Goal: Book appointment/travel/reservation

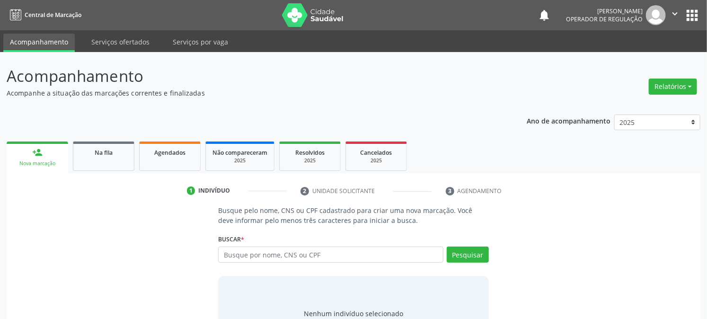
click at [44, 160] on div "Nova marcação" at bounding box center [37, 163] width 48 height 7
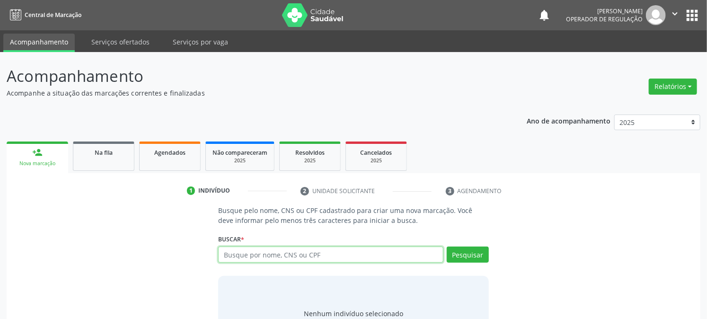
click at [230, 255] on input "text" at bounding box center [330, 254] width 225 height 16
paste input "702305178607013"
type input "702305178607013"
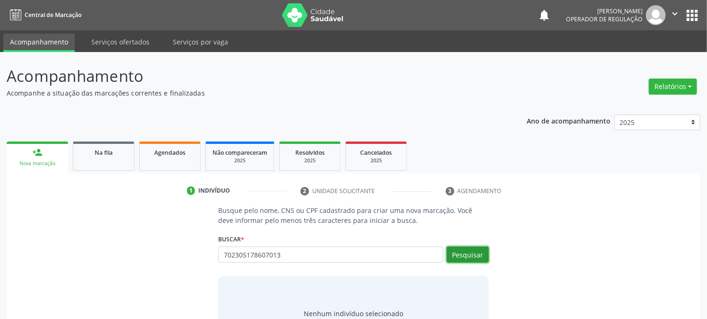
click at [453, 253] on button "Pesquisar" at bounding box center [468, 254] width 42 height 16
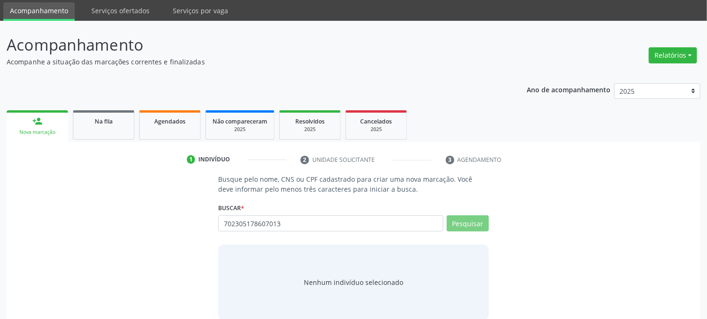
scroll to position [45, 0]
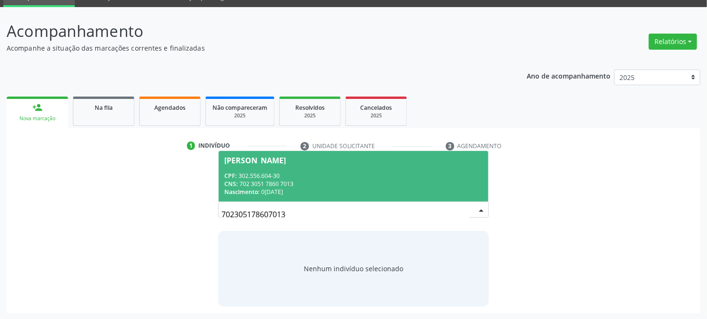
click at [278, 182] on div "CNS: 702 3051 7860 7013" at bounding box center [353, 184] width 258 height 8
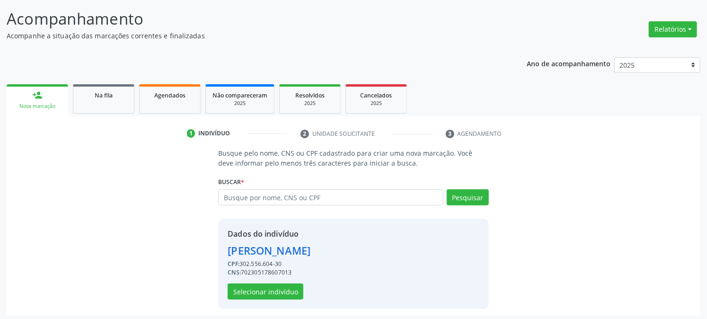
scroll to position [60, 0]
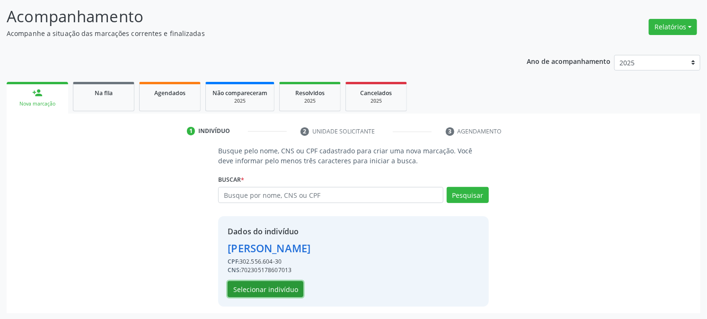
click at [275, 287] on button "Selecionar indivíduo" at bounding box center [266, 289] width 76 height 16
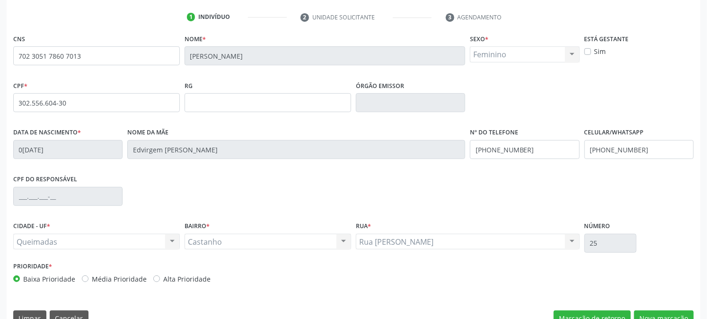
scroll to position [193, 0]
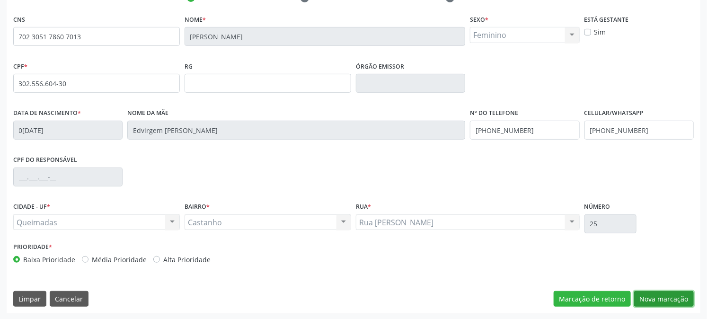
click at [653, 297] on button "Nova marcação" at bounding box center [664, 299] width 60 height 16
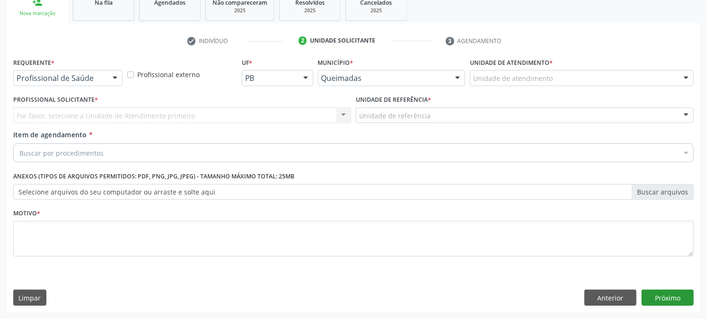
scroll to position [149, 0]
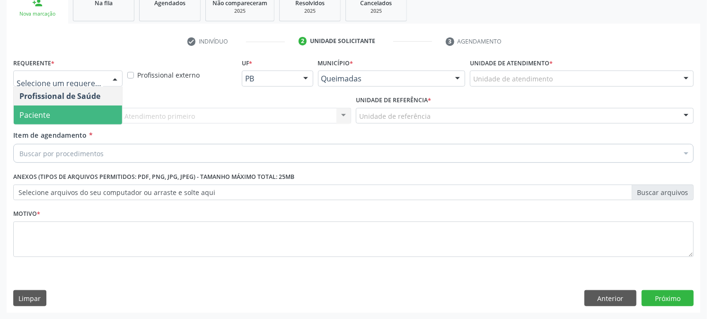
click at [91, 110] on span "Paciente" at bounding box center [68, 114] width 108 height 19
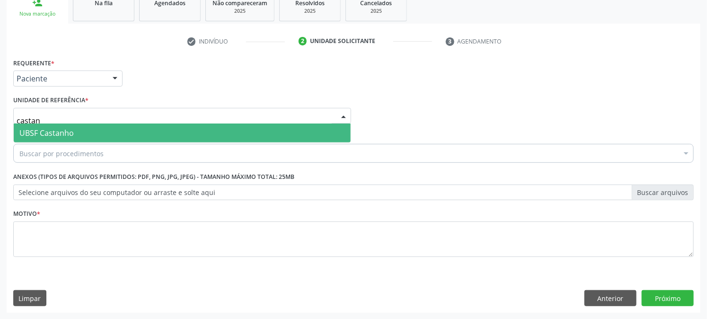
type input "castanh"
click at [68, 131] on span "UBSF Castanho" at bounding box center [46, 133] width 54 height 10
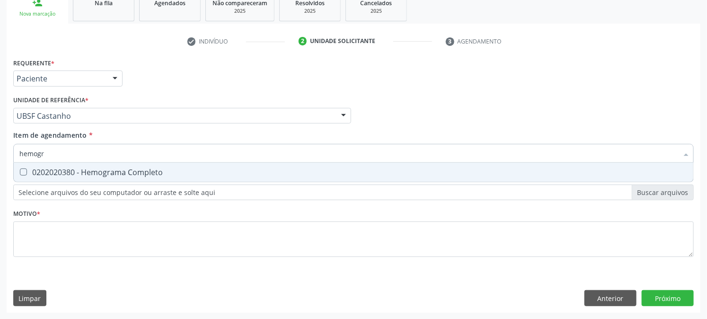
type input "hemogra"
click at [53, 176] on span "0202020380 - Hemograma Completo" at bounding box center [353, 172] width 679 height 19
checkbox Completo "true"
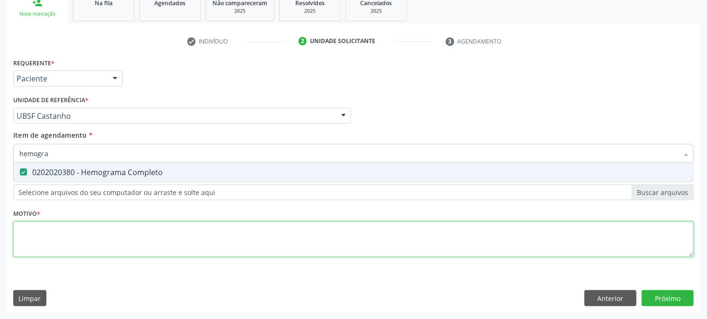
click at [150, 233] on div "Requerente * Paciente Profissional de Saúde Paciente Nenhum resultado encontrad…" at bounding box center [353, 163] width 680 height 214
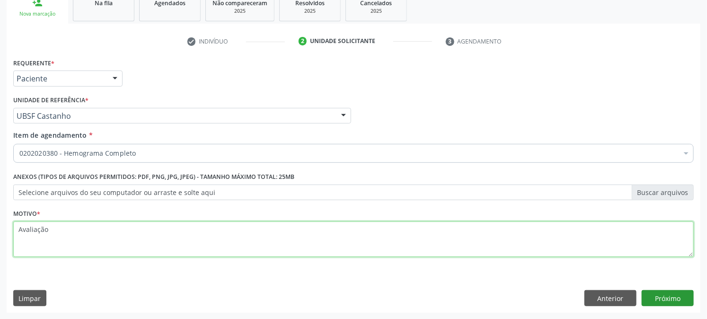
type textarea "Avaliação"
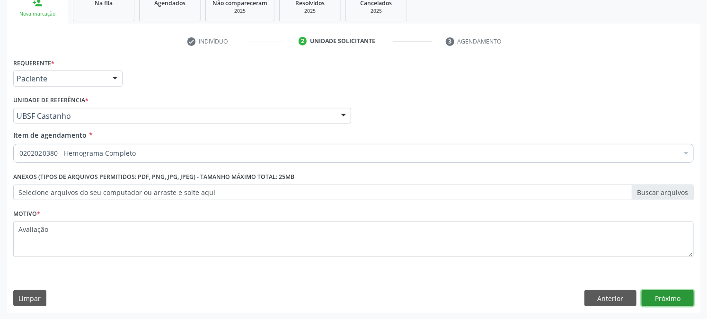
click at [657, 295] on button "Próximo" at bounding box center [667, 298] width 52 height 16
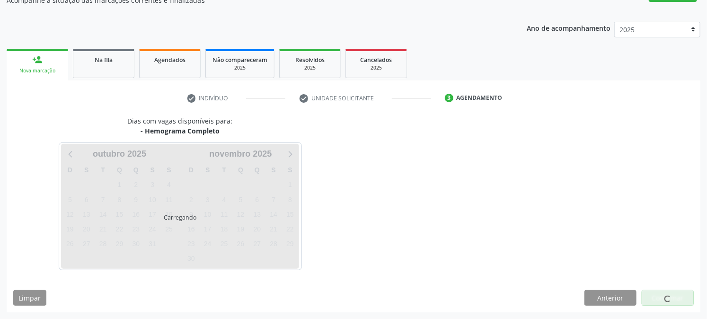
scroll to position [92, 0]
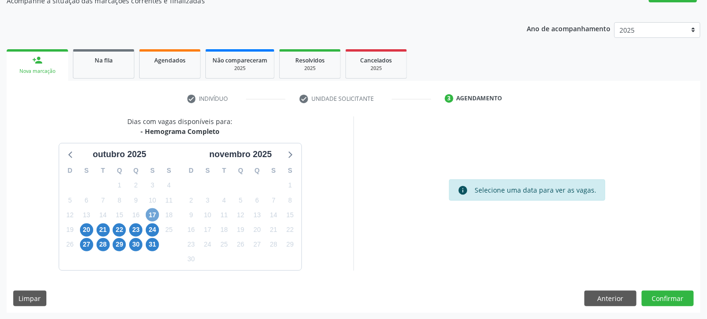
click at [154, 216] on span "17" at bounding box center [152, 214] width 13 height 13
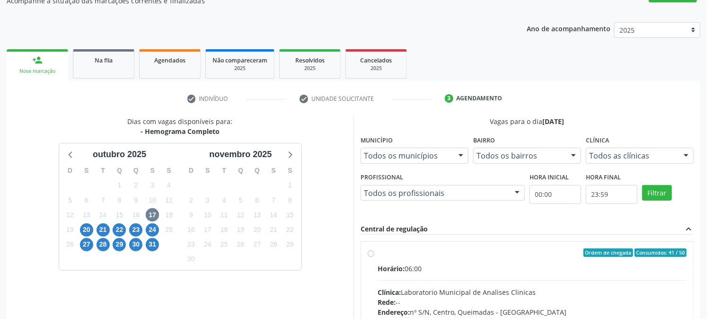
click at [368, 257] on div "Ordem de chegada Consumidos: 41 / 50 Horário: 06:00 Clínica: Laboratorio Munici…" at bounding box center [527, 320] width 319 height 145
radio input "true"
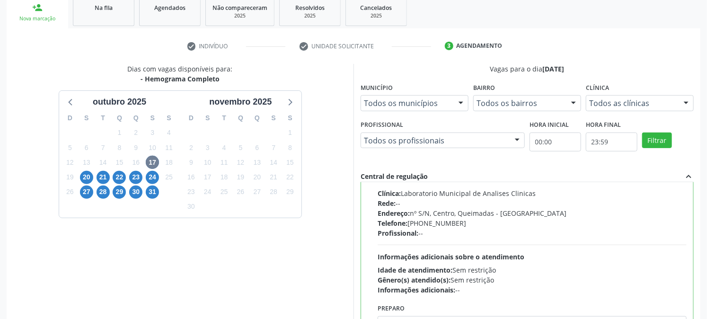
scroll to position [246, 0]
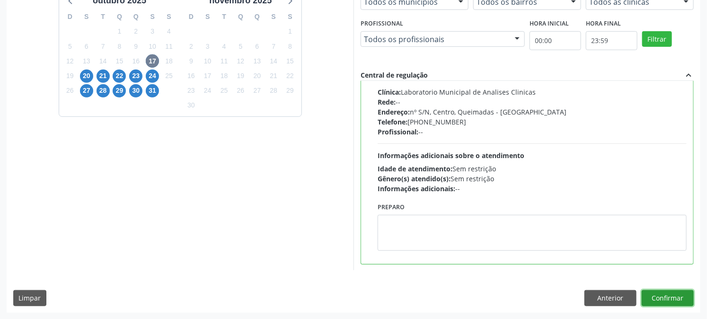
click at [647, 296] on button "Confirmar" at bounding box center [667, 298] width 52 height 16
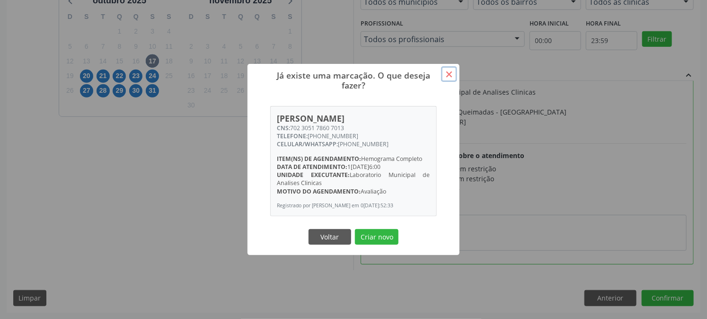
click at [450, 69] on button "×" at bounding box center [449, 74] width 16 height 16
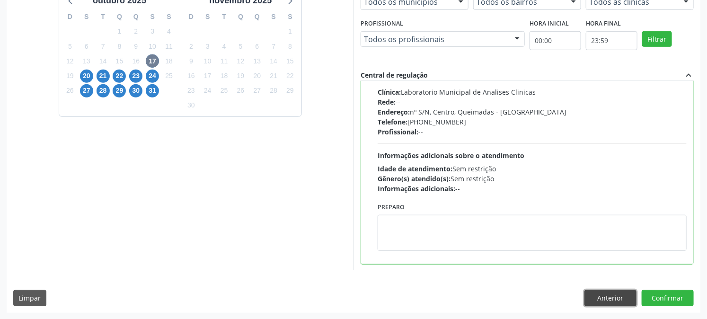
click at [605, 299] on button "Anterior" at bounding box center [610, 298] width 52 height 16
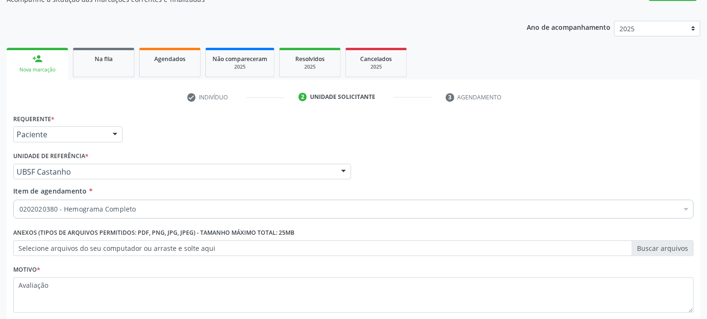
scroll to position [149, 0]
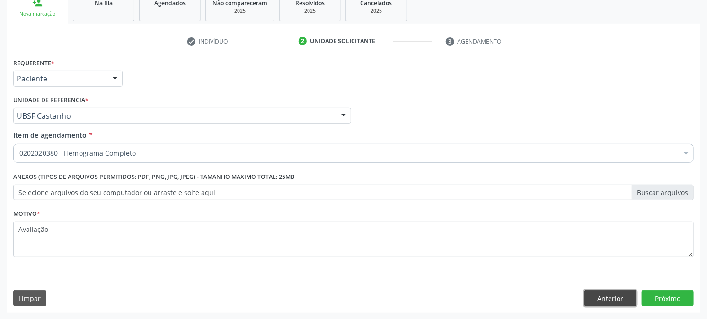
click at [606, 295] on button "Anterior" at bounding box center [610, 298] width 52 height 16
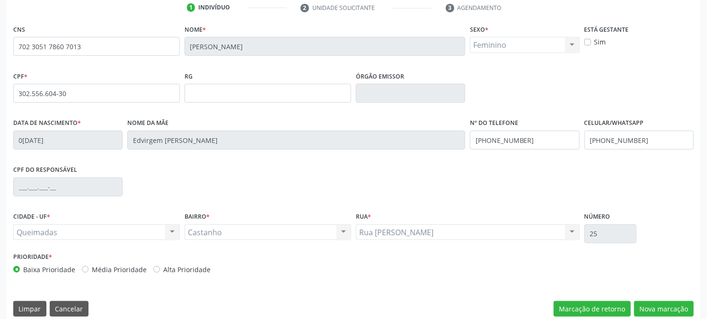
scroll to position [193, 0]
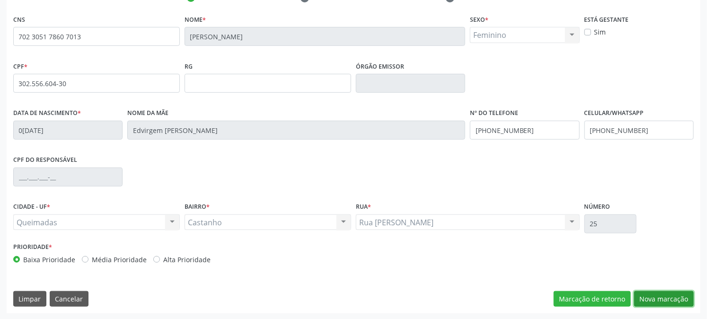
click at [658, 299] on button "Nova marcação" at bounding box center [664, 299] width 60 height 16
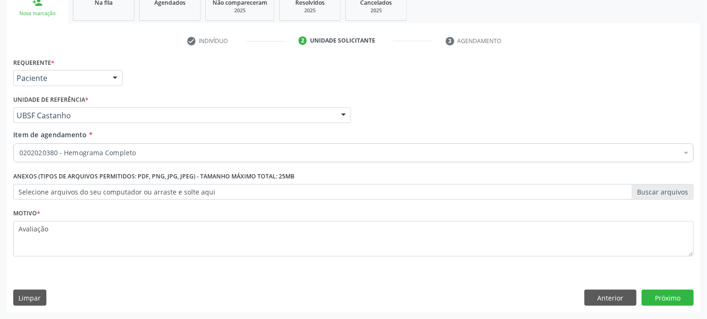
scroll to position [149, 0]
click at [669, 293] on button "Próximo" at bounding box center [667, 298] width 52 height 16
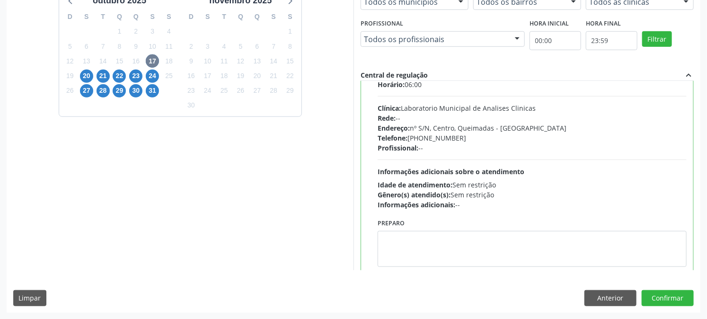
scroll to position [46, 0]
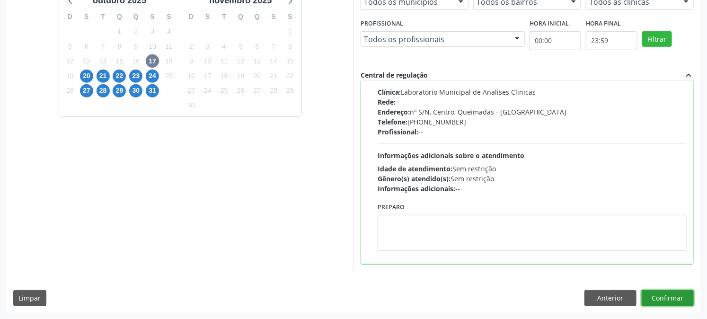
click at [668, 295] on button "Confirmar" at bounding box center [667, 298] width 52 height 16
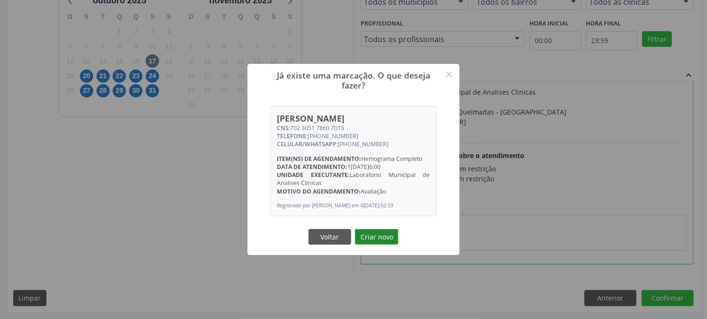
click at [366, 239] on button "Criar novo" at bounding box center [377, 237] width 44 height 16
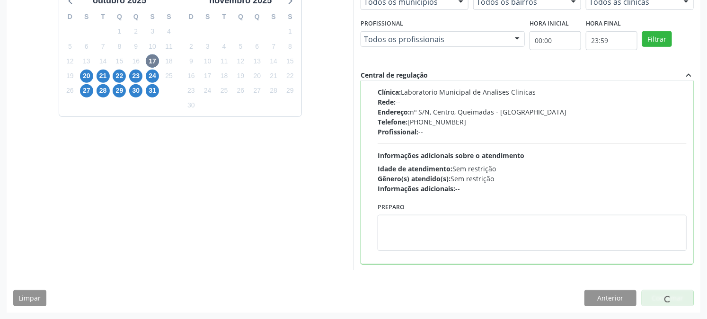
scroll to position [0, 0]
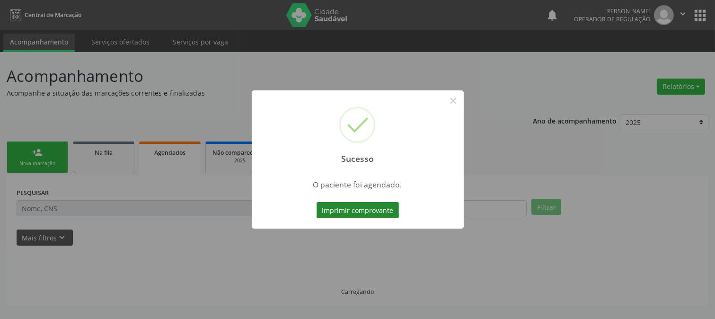
click at [375, 210] on button "Imprimir comprovante" at bounding box center [357, 210] width 82 height 16
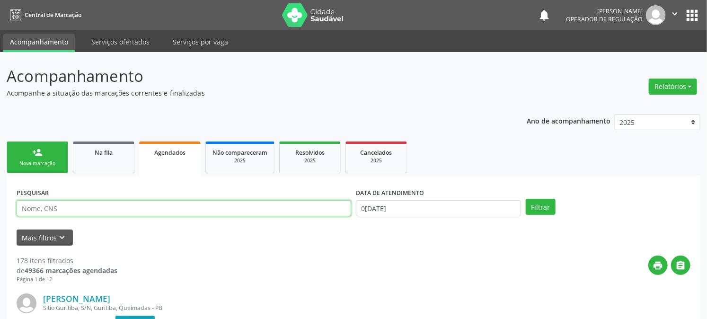
click at [69, 210] on input "text" at bounding box center [184, 208] width 334 height 16
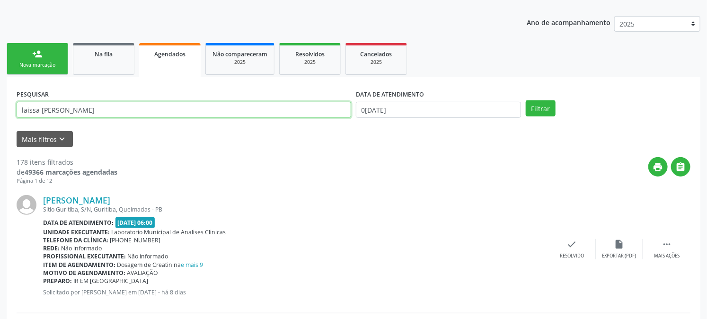
scroll to position [105, 0]
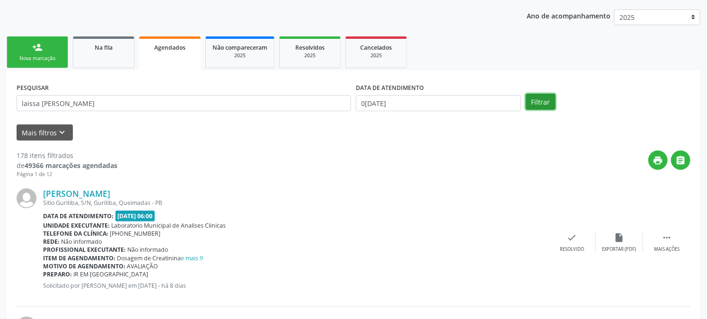
click at [541, 101] on button "Filtrar" at bounding box center [540, 102] width 30 height 16
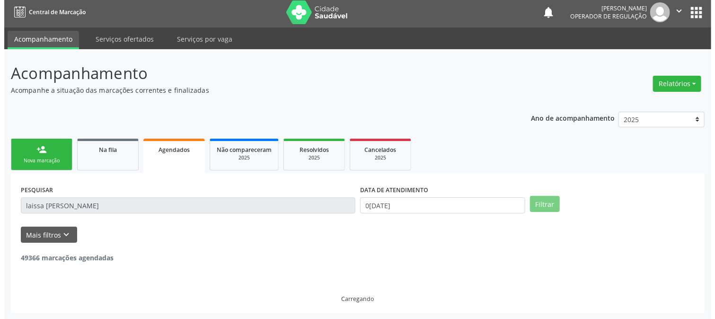
scroll to position [0, 0]
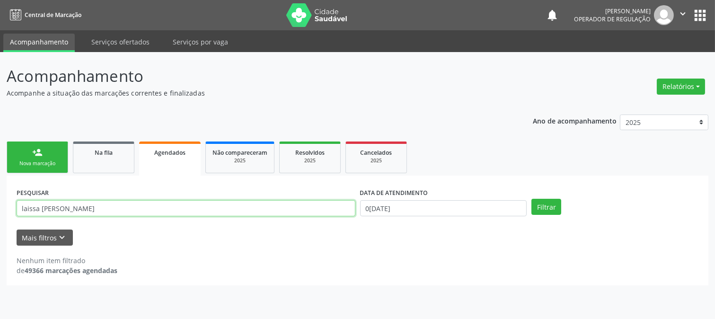
click at [50, 206] on input "laissa [PERSON_NAME]" at bounding box center [186, 208] width 339 height 16
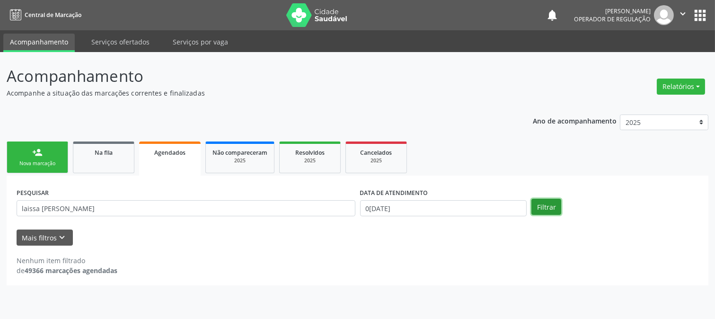
click at [552, 209] on button "Filtrar" at bounding box center [546, 207] width 30 height 16
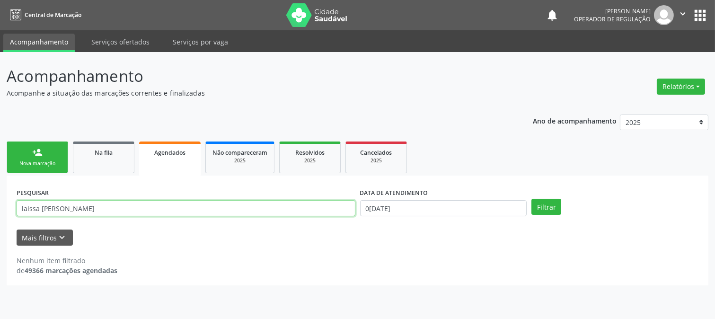
click at [30, 207] on input "laissa [PERSON_NAME]" at bounding box center [186, 208] width 339 height 16
type input "layssa [PERSON_NAME]"
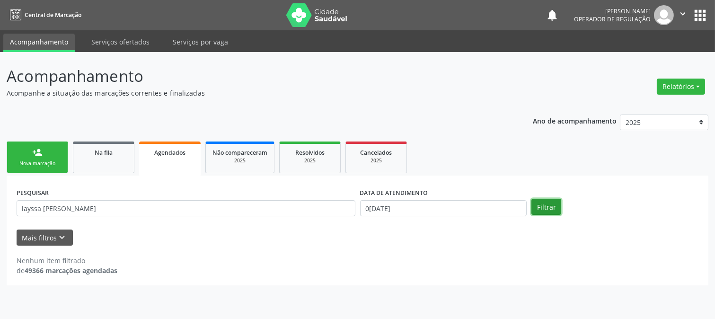
click at [540, 201] on button "Filtrar" at bounding box center [546, 207] width 30 height 16
click at [700, 10] on button "apps" at bounding box center [700, 15] width 17 height 17
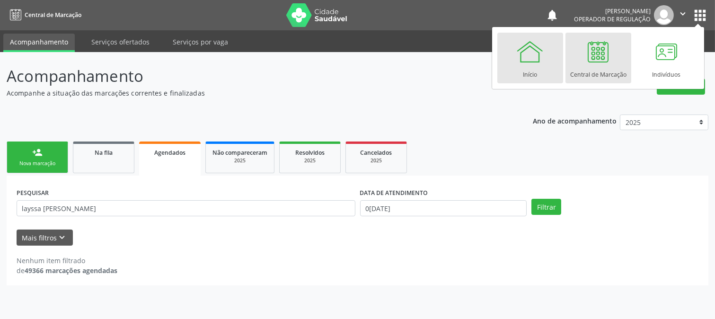
click at [536, 63] on div at bounding box center [530, 51] width 28 height 28
